Goal: Find specific page/section: Find specific page/section

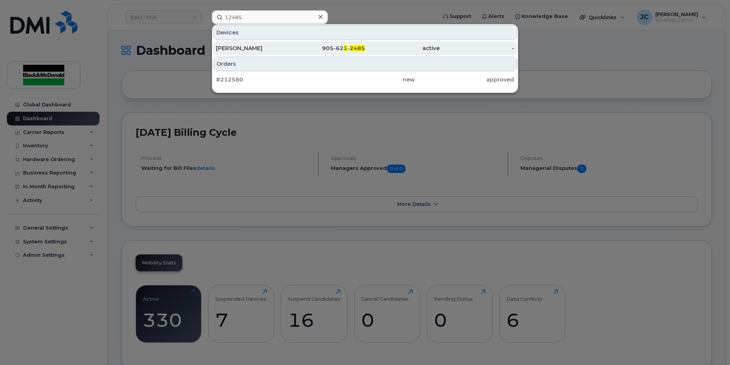
type input "12485"
click at [357, 47] on span "2485" at bounding box center [357, 48] width 15 height 7
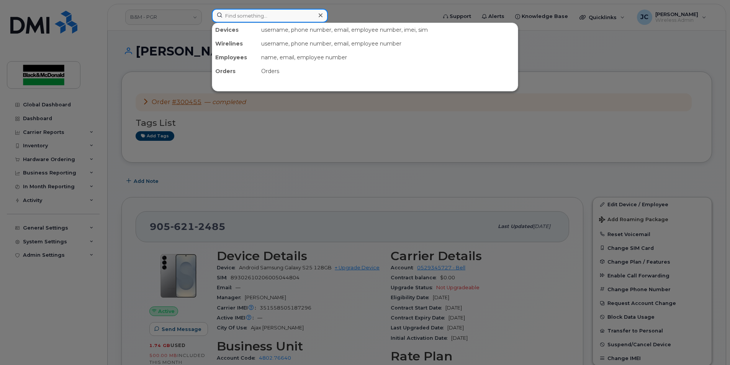
click at [244, 14] on input at bounding box center [270, 16] width 116 height 14
click at [251, 17] on input at bounding box center [270, 16] width 116 height 14
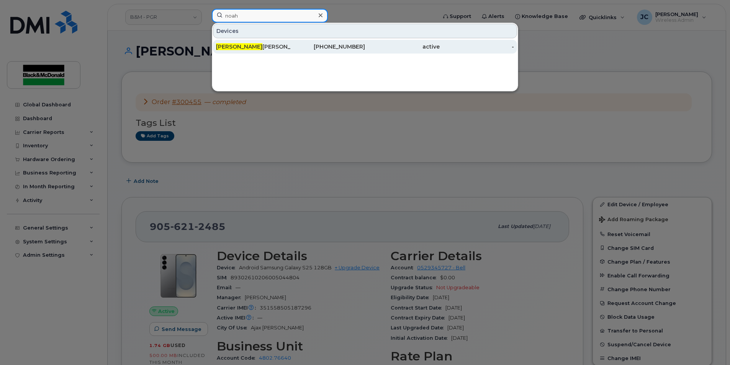
type input "noah"
click at [350, 47] on div "289-385-6478" at bounding box center [328, 47] width 75 height 8
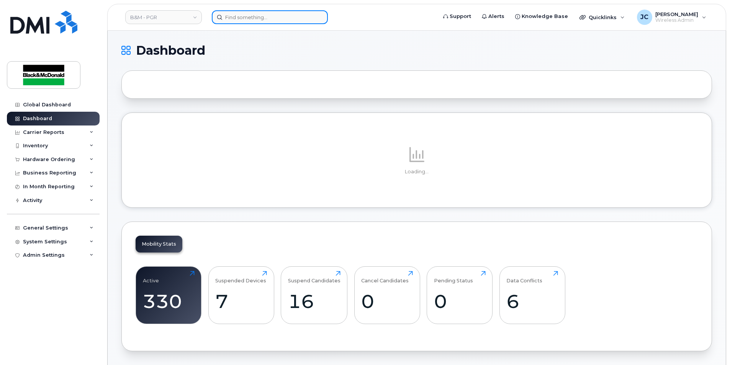
click at [255, 19] on input at bounding box center [270, 17] width 116 height 14
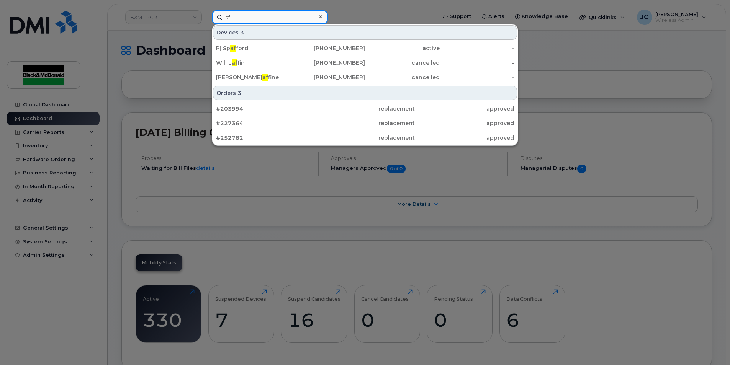
type input "a"
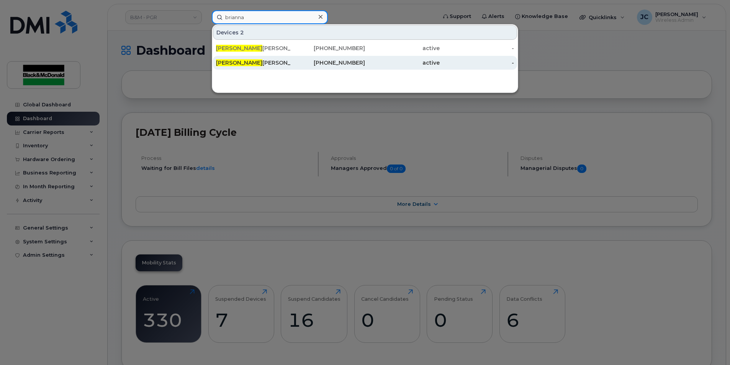
type input "brianna"
click at [341, 61] on div "289-385-0633" at bounding box center [328, 63] width 75 height 8
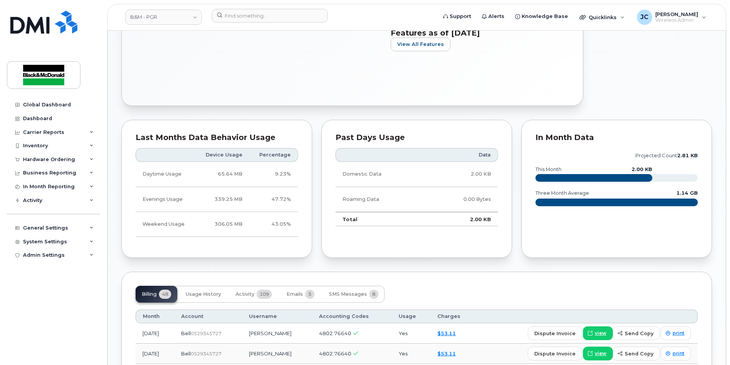
scroll to position [230, 0]
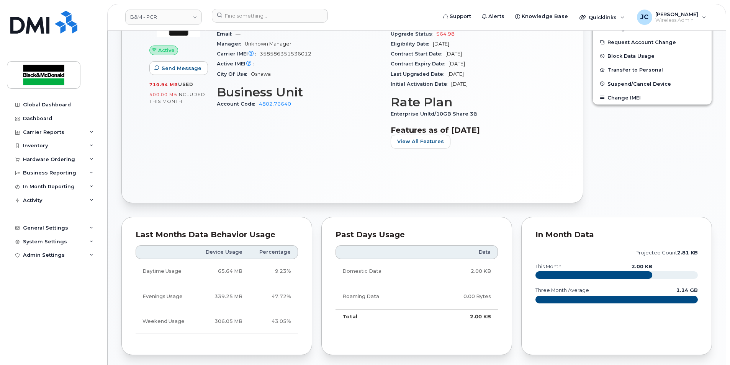
drag, startPoint x: 312, startPoint y: 56, endPoint x: 304, endPoint y: 67, distance: 13.7
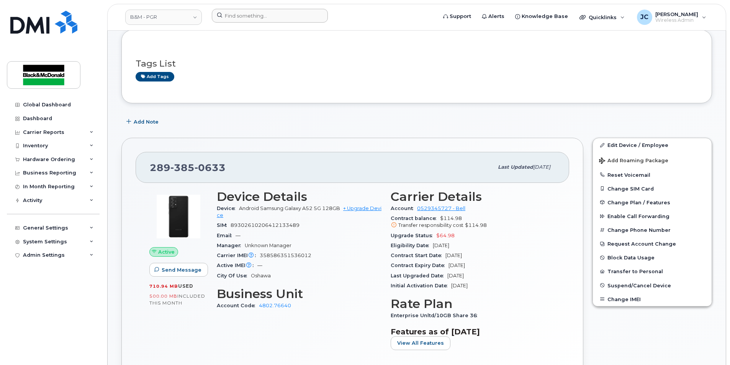
scroll to position [0, 0]
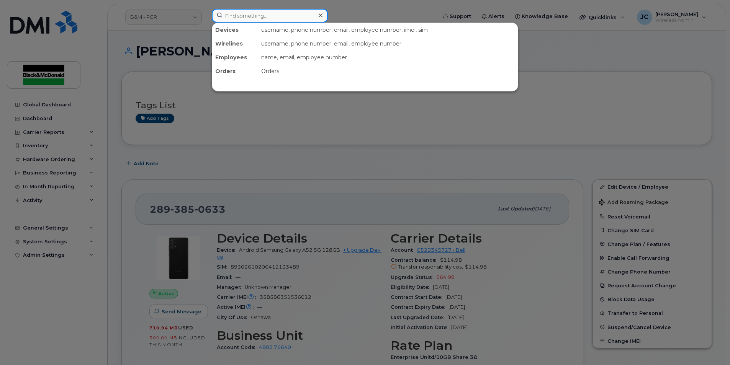
click at [244, 13] on input at bounding box center [270, 16] width 116 height 14
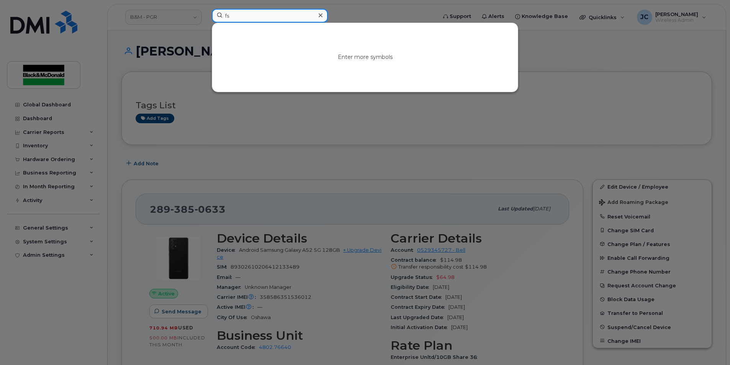
type input "f"
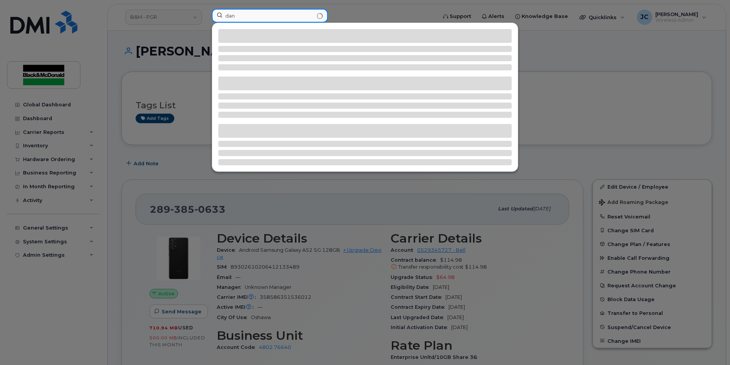
drag, startPoint x: 225, startPoint y: 12, endPoint x: 211, endPoint y: 11, distance: 14.6
click at [211, 11] on div "dan" at bounding box center [322, 17] width 232 height 17
click at [256, 23] on div at bounding box center [365, 97] width 306 height 149
drag, startPoint x: 252, startPoint y: 13, endPoint x: 176, endPoint y: 17, distance: 76.7
click at [206, 15] on div "demmer" at bounding box center [322, 17] width 232 height 17
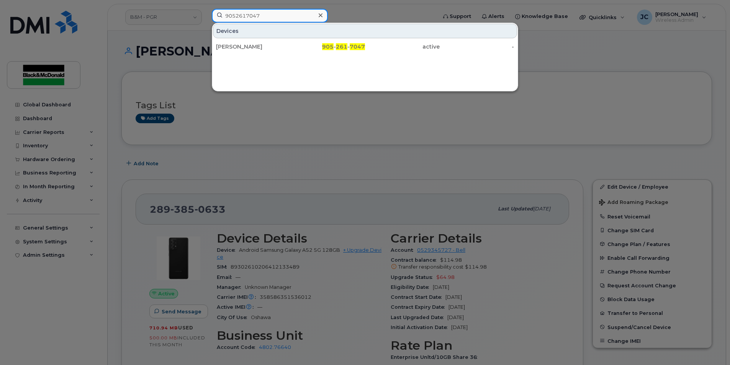
type input "9052617047"
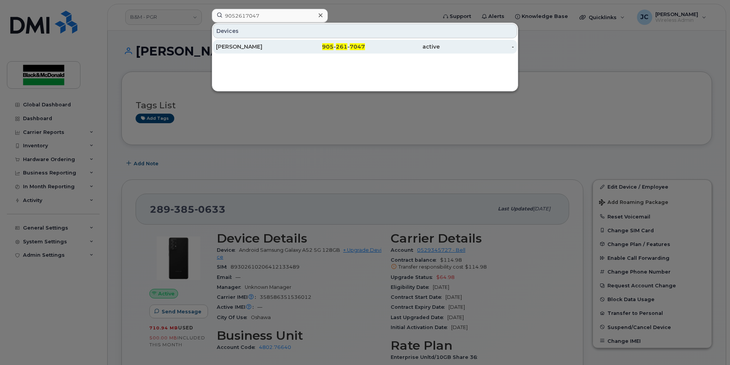
click at [317, 44] on div "905 - 261 - 7047" at bounding box center [328, 47] width 75 height 8
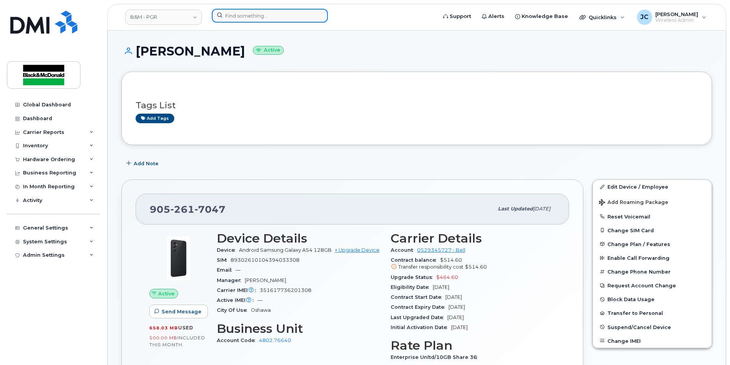
click at [236, 15] on input at bounding box center [270, 16] width 116 height 14
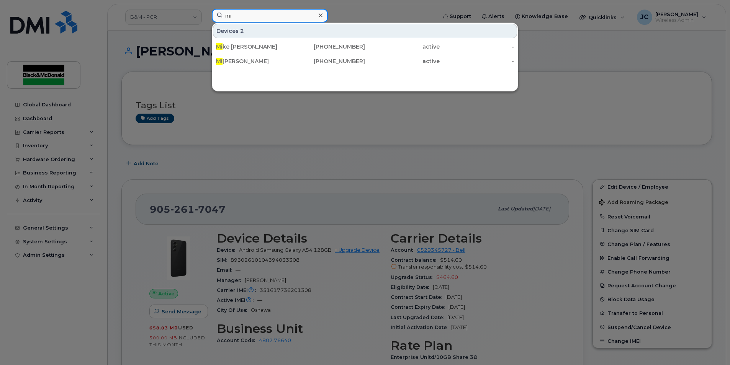
type input "m"
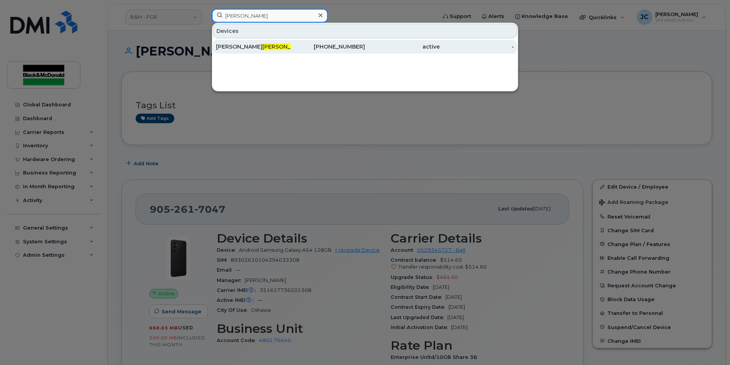
type input "mckenzie"
click at [352, 44] on div "905-242-9127" at bounding box center [328, 47] width 75 height 8
